Goal: Communication & Community: Answer question/provide support

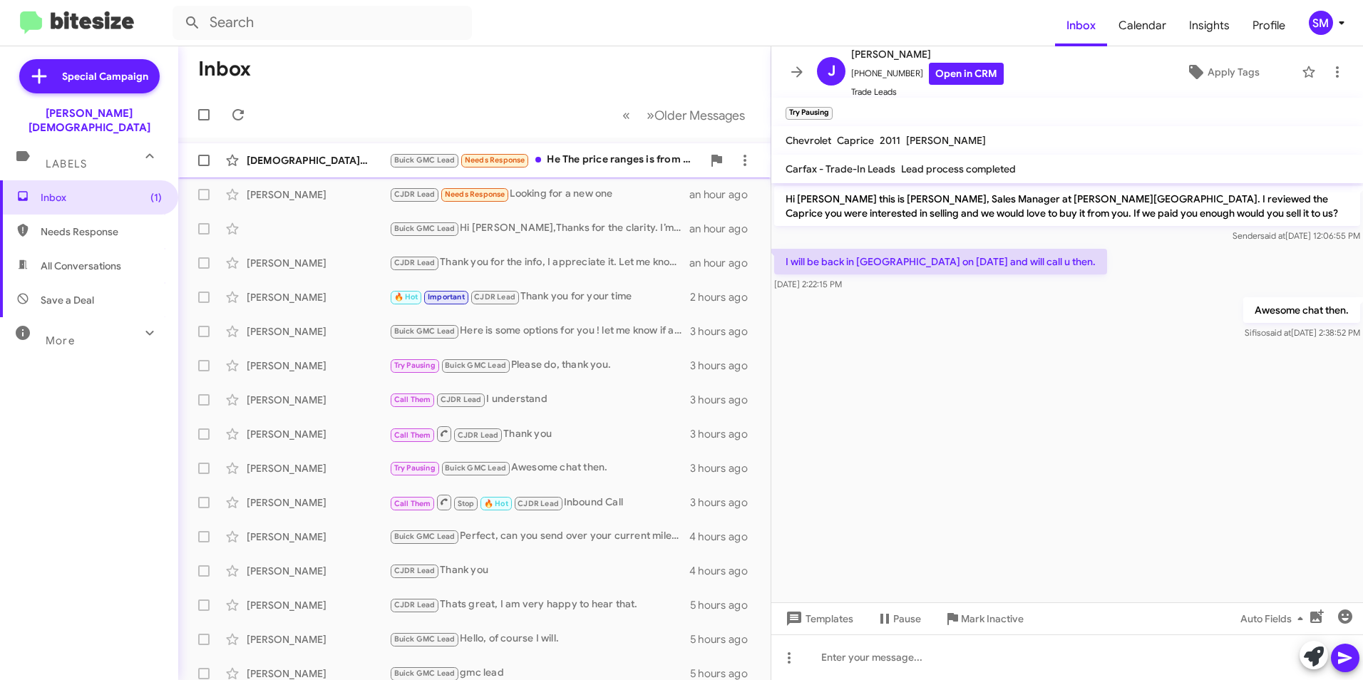
click at [307, 151] on div "[PERSON_NAME] Buick GMC Lead Needs Response He The price ranges is from $1300 t…" at bounding box center [474, 160] width 569 height 29
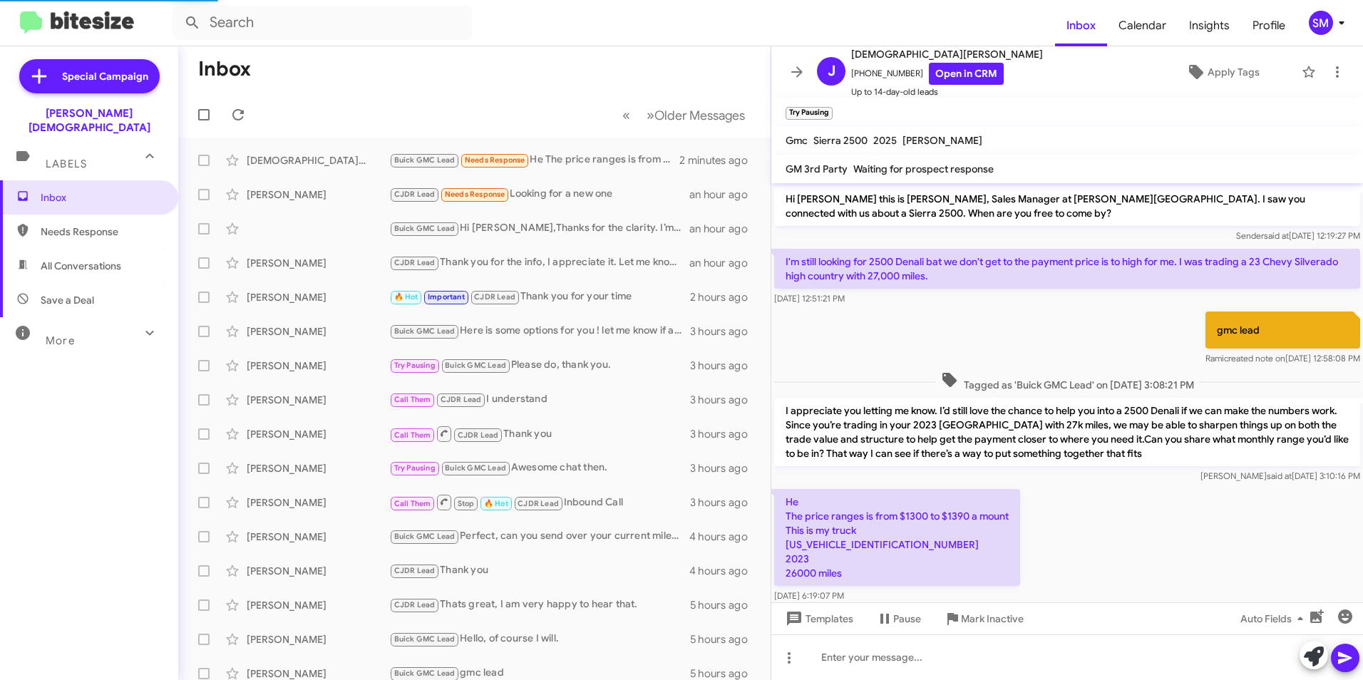
scroll to position [25, 0]
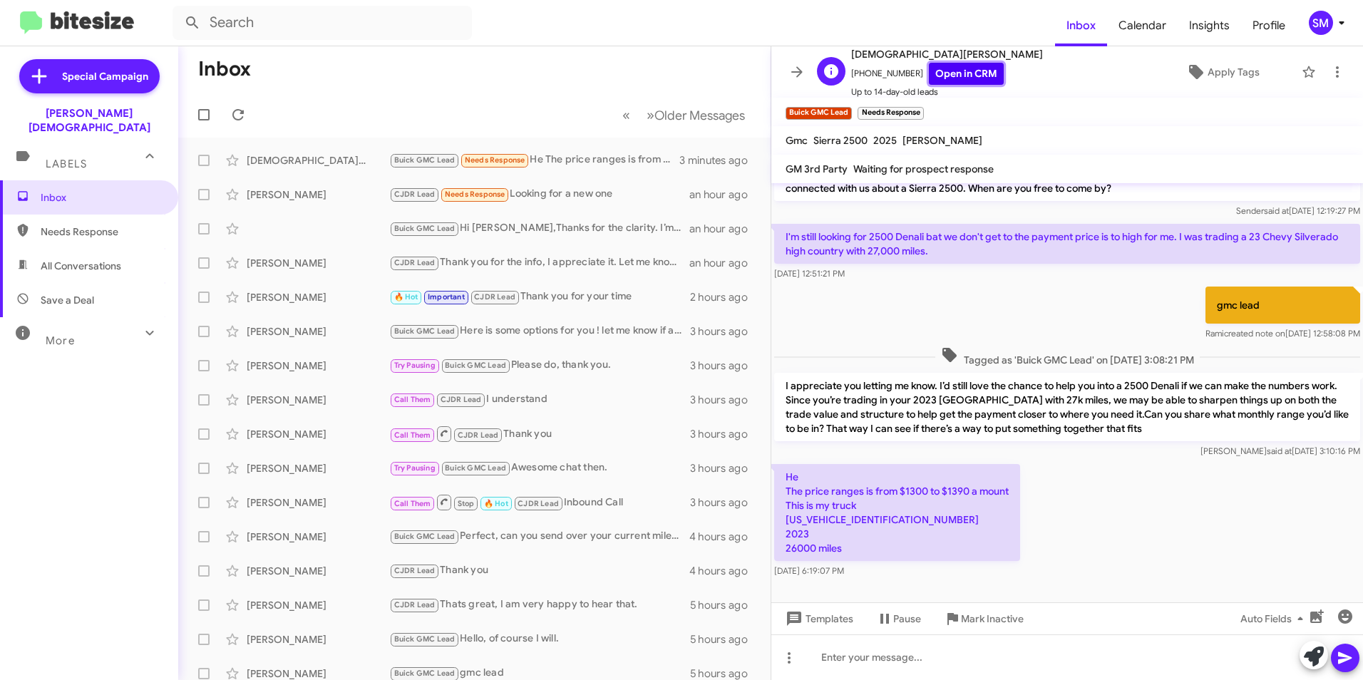
click at [951, 78] on link "Open in CRM" at bounding box center [966, 74] width 75 height 22
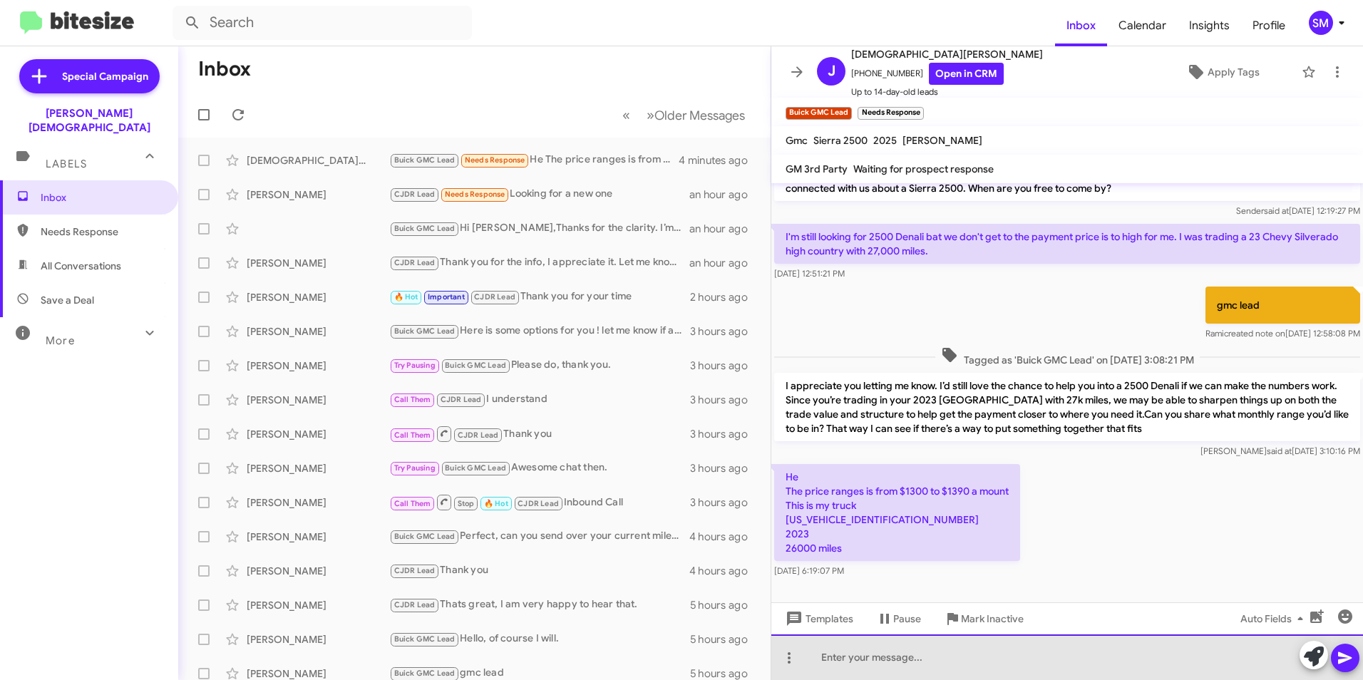
click at [859, 659] on div at bounding box center [1067, 657] width 592 height 46
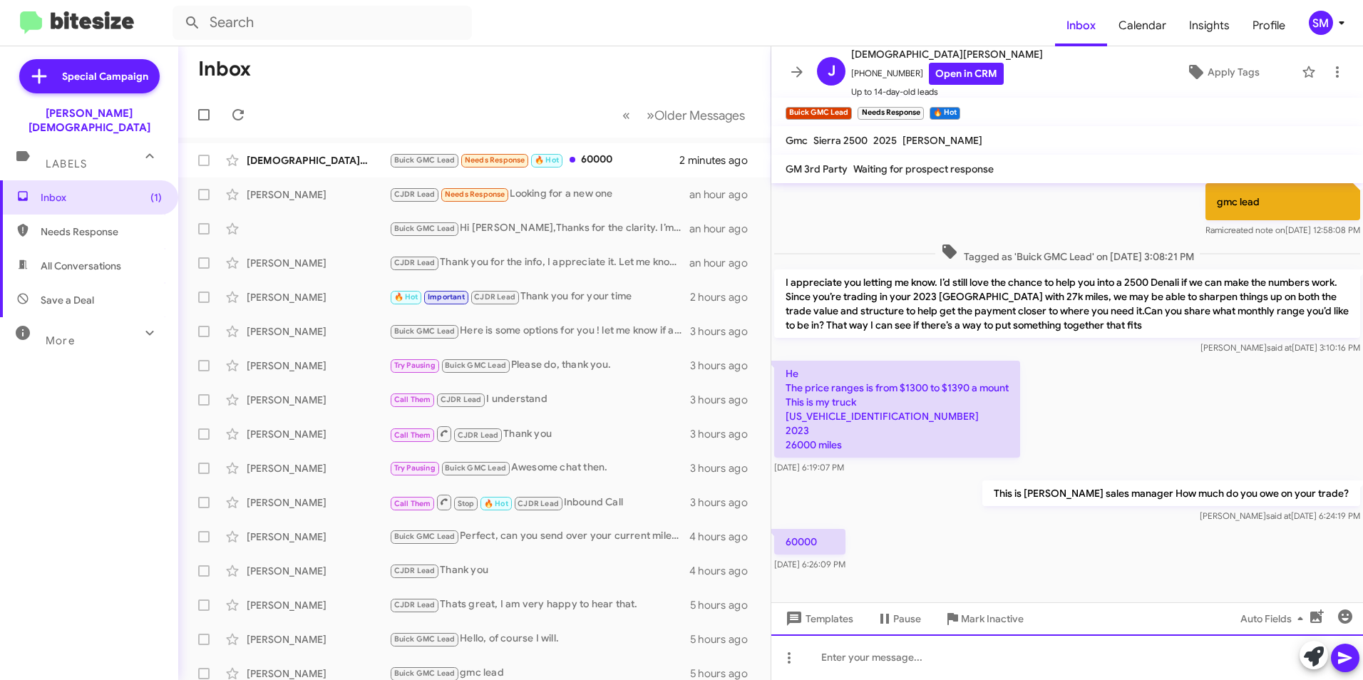
scroll to position [129, 0]
click at [865, 420] on p "He The price ranges is from $1300 to $1390 a mount This is my truck [US_VEHICLE…" at bounding box center [897, 408] width 246 height 97
copy p "[US_VEHICLE_IDENTIFICATION_NUMBER]"
click at [301, 158] on div "[DEMOGRAPHIC_DATA][PERSON_NAME]" at bounding box center [318, 160] width 143 height 14
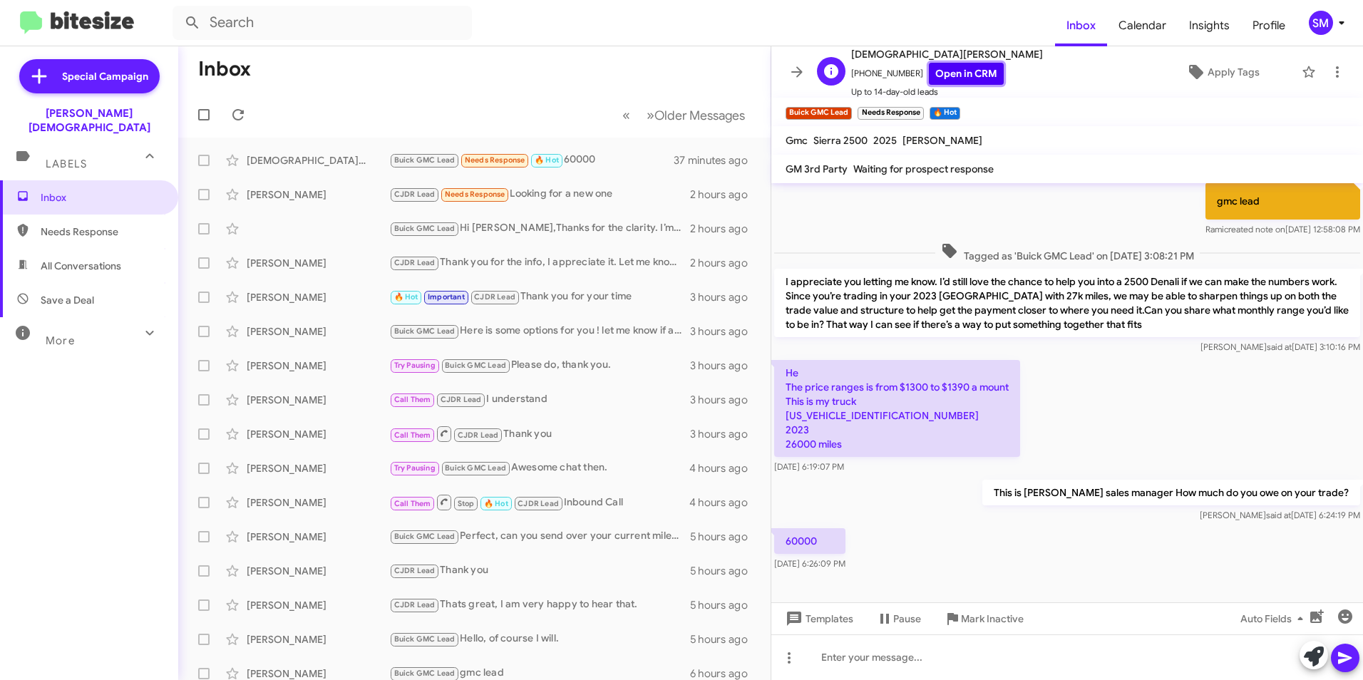
click at [967, 76] on link "Open in CRM" at bounding box center [966, 74] width 75 height 22
